Goal: Check status: Check status

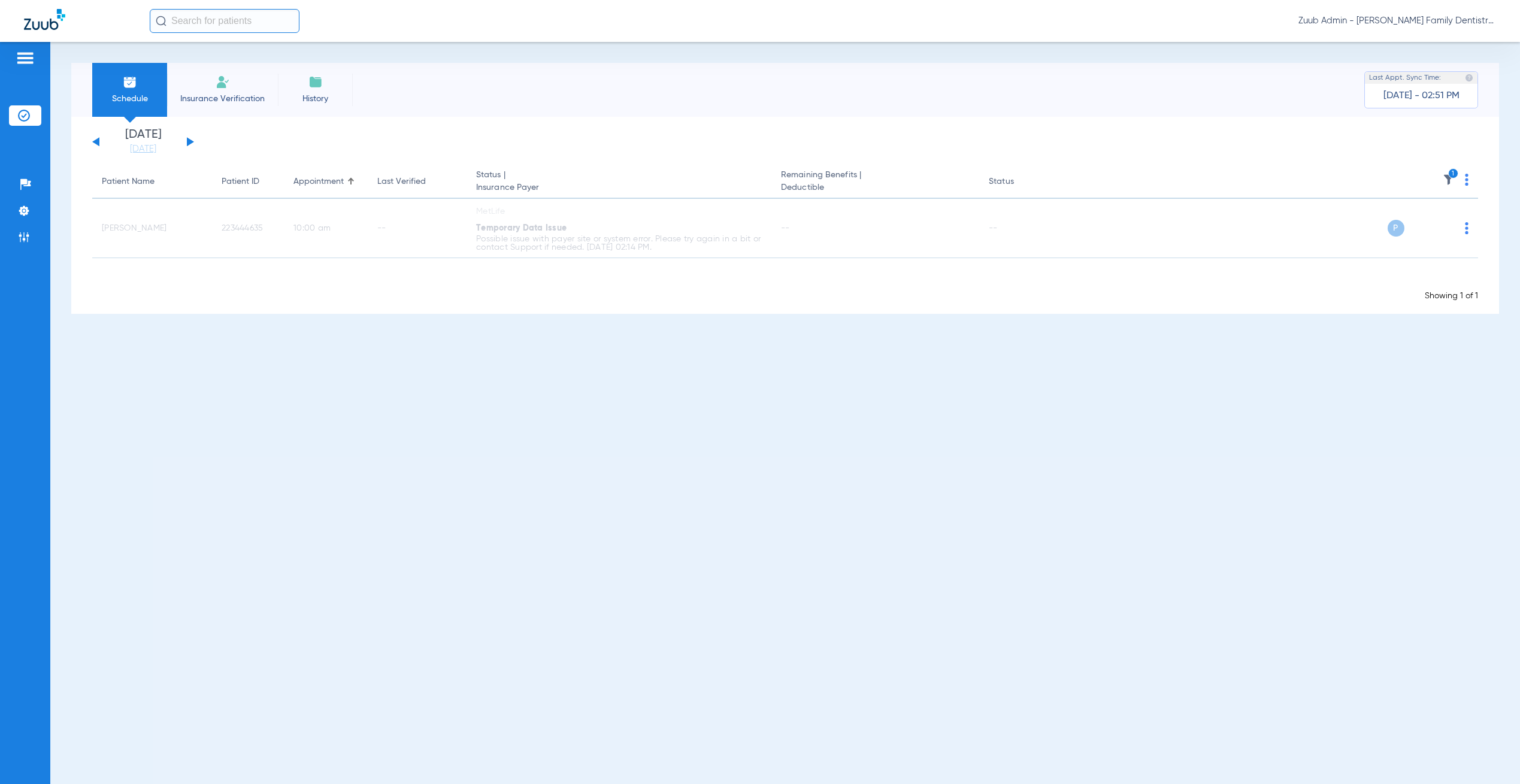
click at [189, 142] on button at bounding box center [190, 141] width 7 height 9
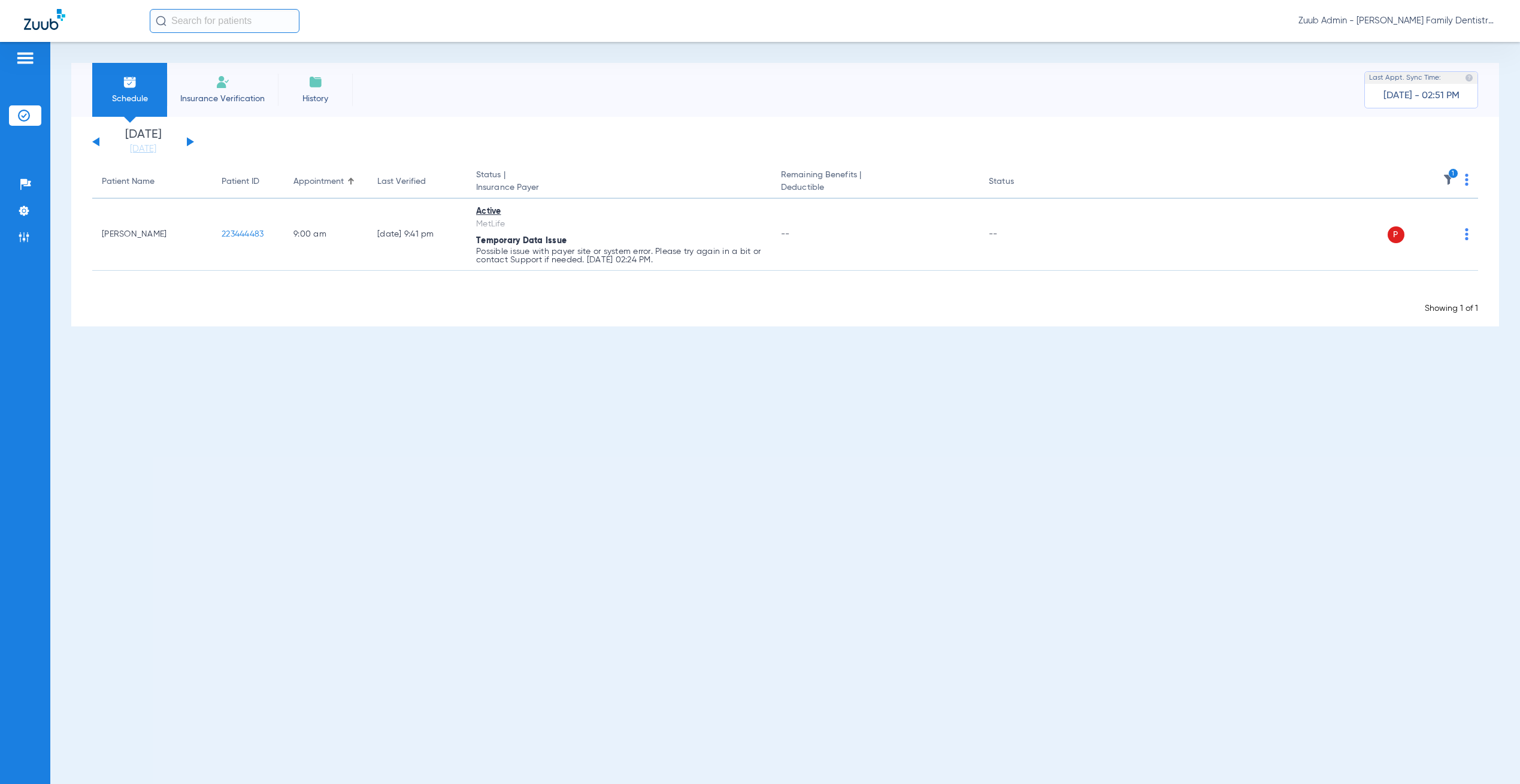
click at [101, 137] on div "[DATE] [DATE] [DATE] [DATE] [DATE] [DATE] [DATE] [DATE] [DATE] [DATE] [DATE] [D…" at bounding box center [143, 142] width 102 height 27
click at [99, 139] on button at bounding box center [96, 141] width 7 height 9
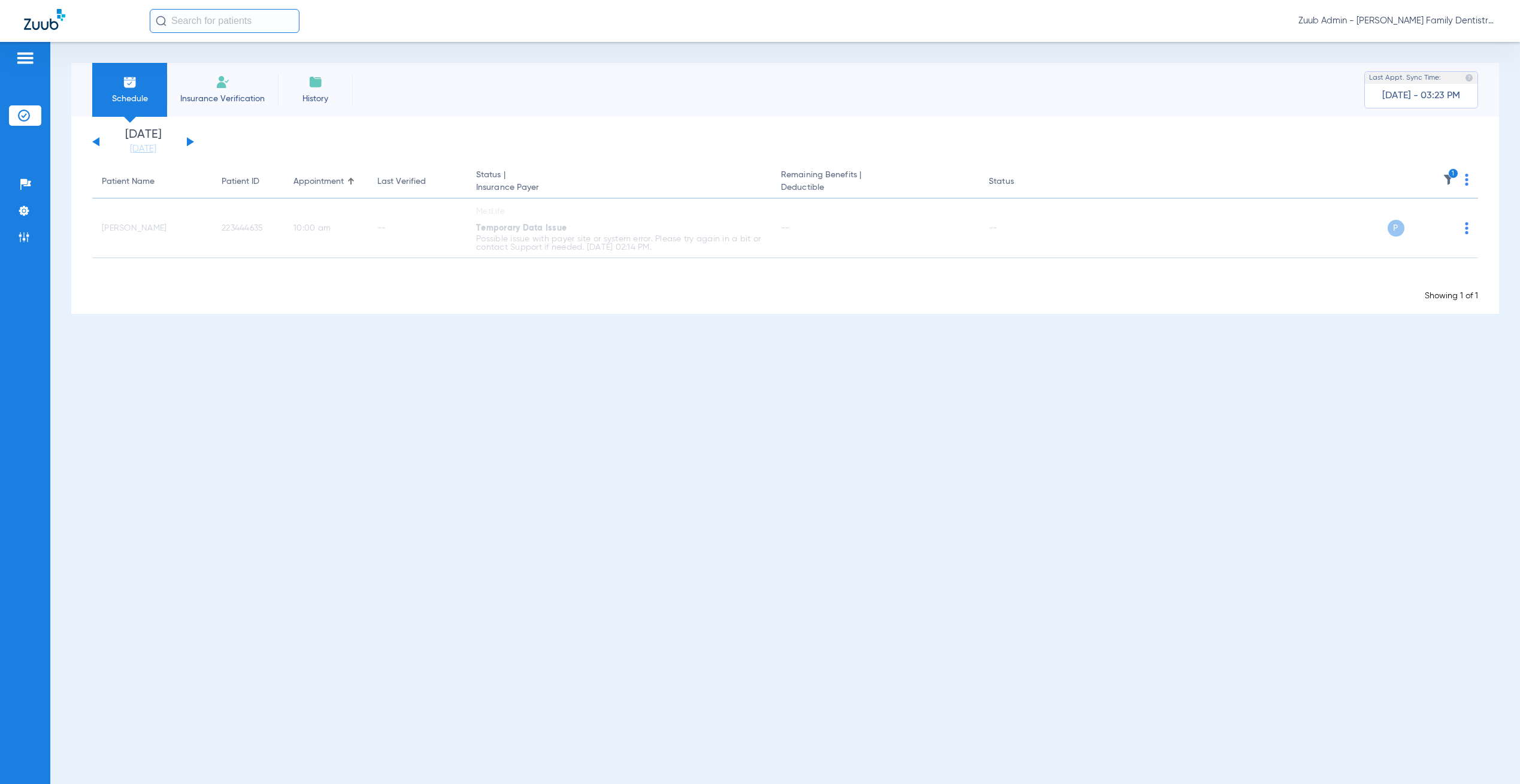
click at [188, 139] on button at bounding box center [190, 141] width 7 height 9
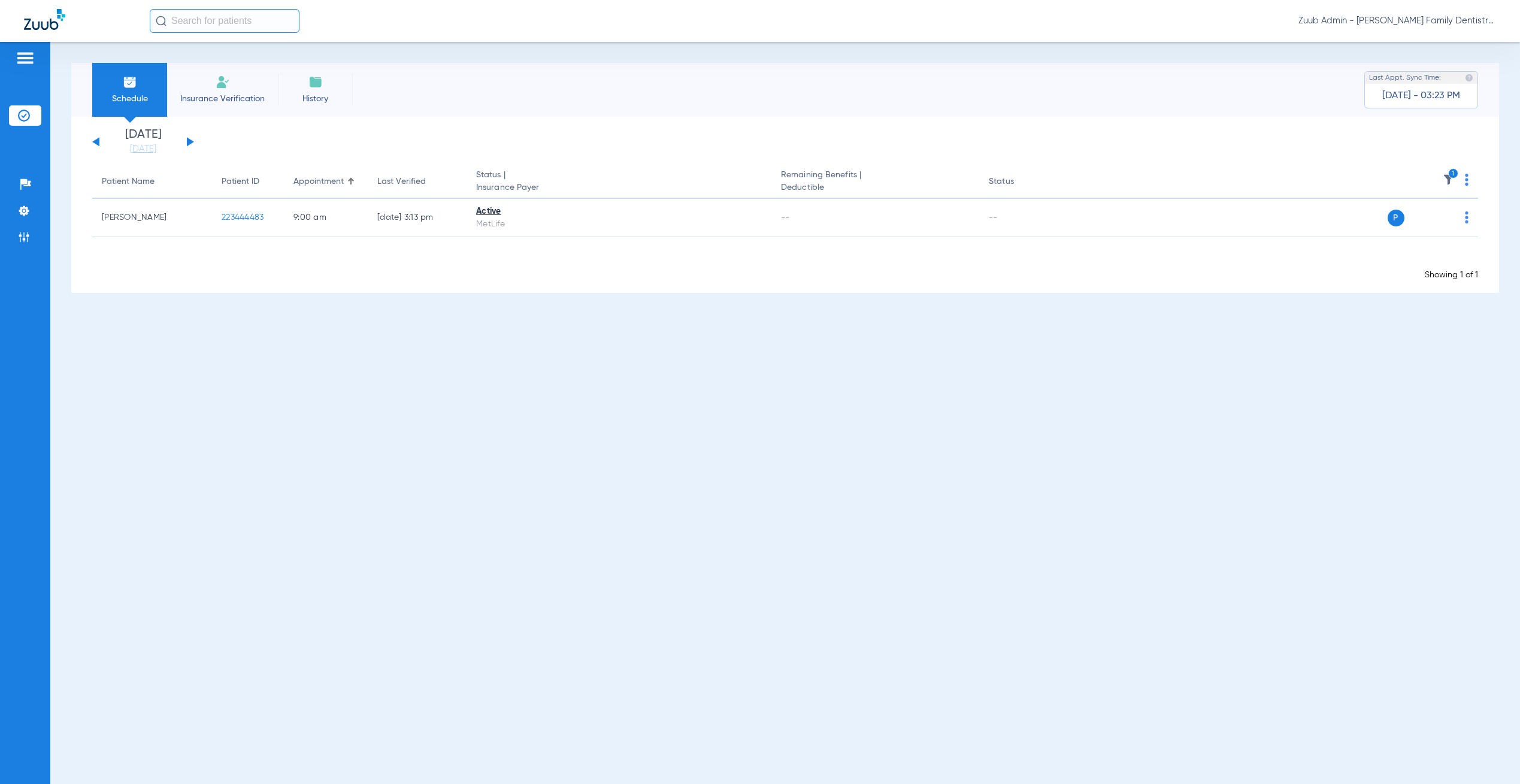
click at [95, 143] on button at bounding box center [96, 141] width 7 height 9
click at [190, 141] on button at bounding box center [190, 141] width 7 height 9
click at [187, 141] on button at bounding box center [190, 141] width 7 height 9
